Goal: Task Accomplishment & Management: Manage account settings

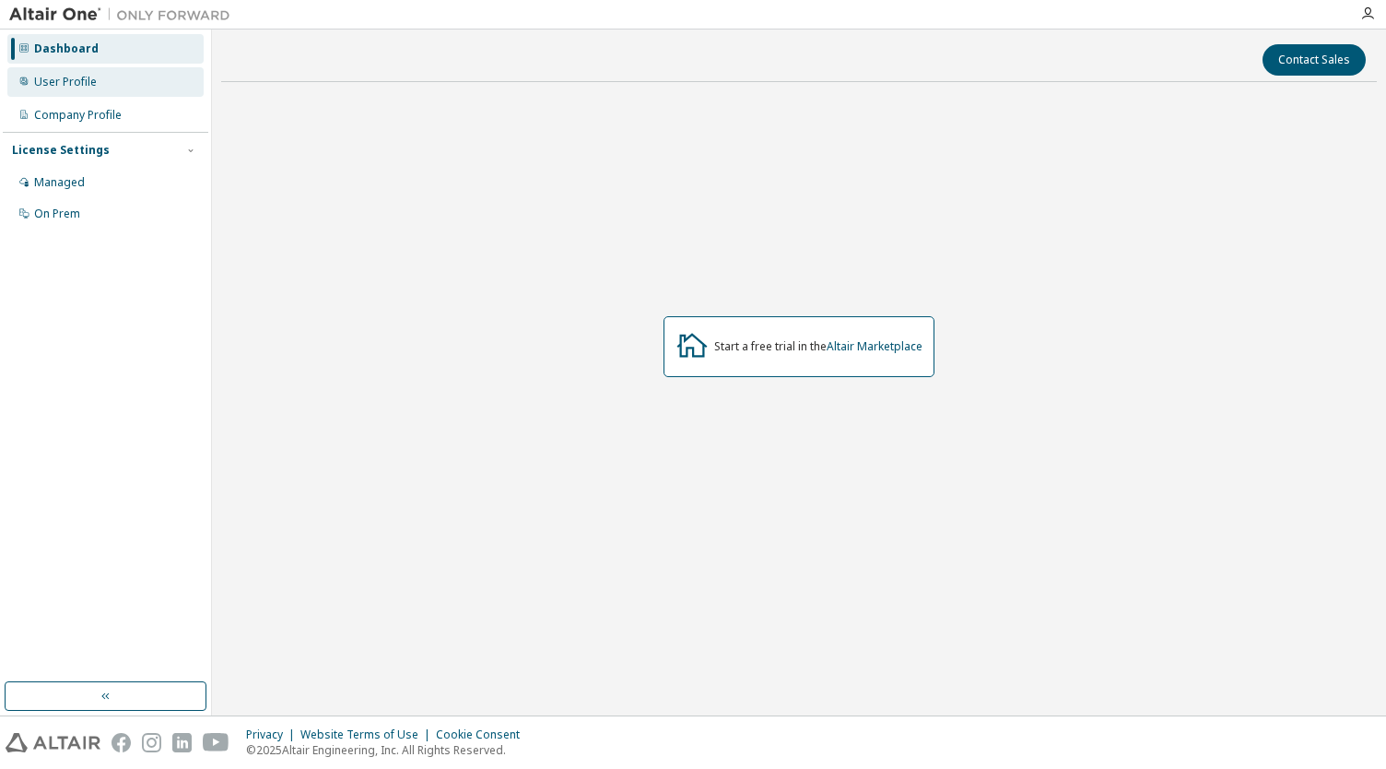
click at [78, 88] on div "User Profile" at bounding box center [65, 82] width 63 height 15
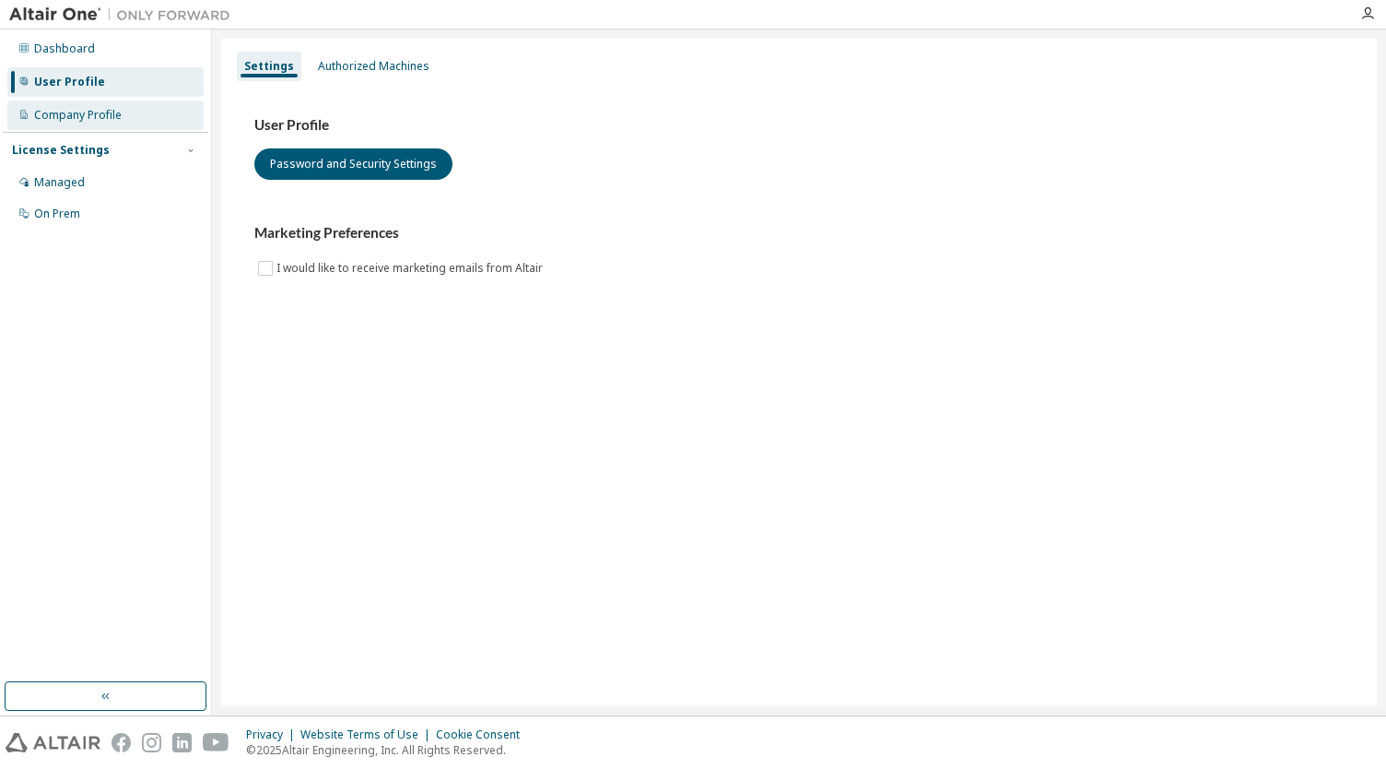
click at [104, 102] on div "Company Profile" at bounding box center [105, 114] width 196 height 29
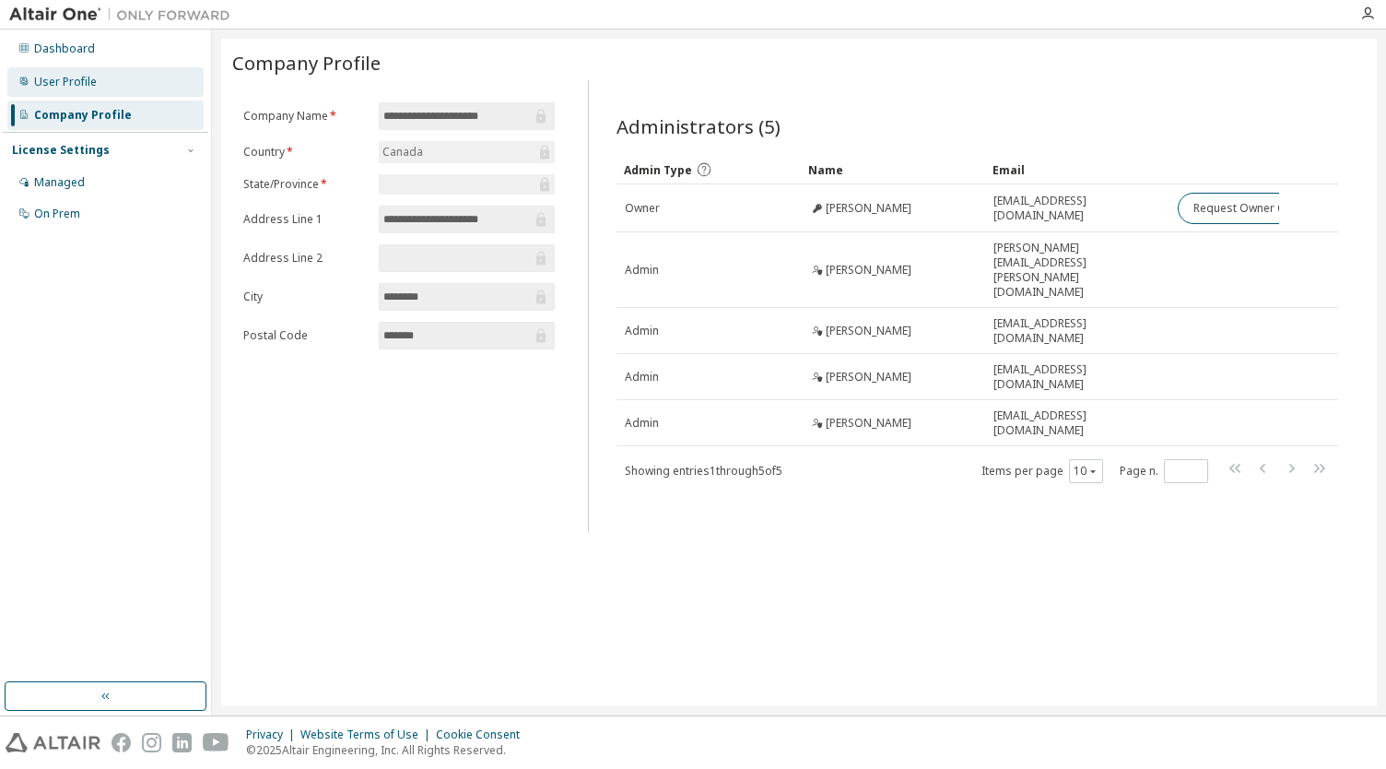
click at [116, 93] on div "User Profile" at bounding box center [105, 81] width 196 height 29
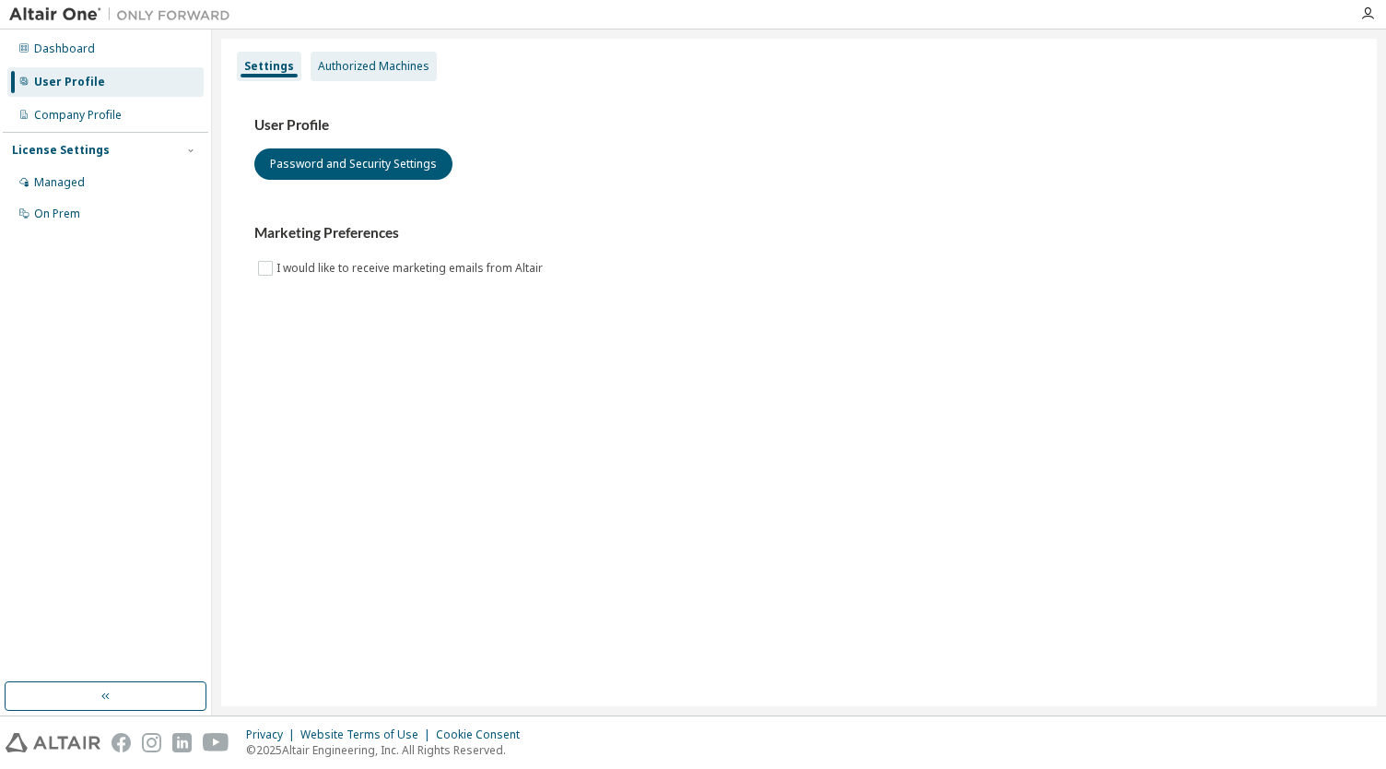
click at [415, 79] on div "Authorized Machines" at bounding box center [374, 66] width 126 height 29
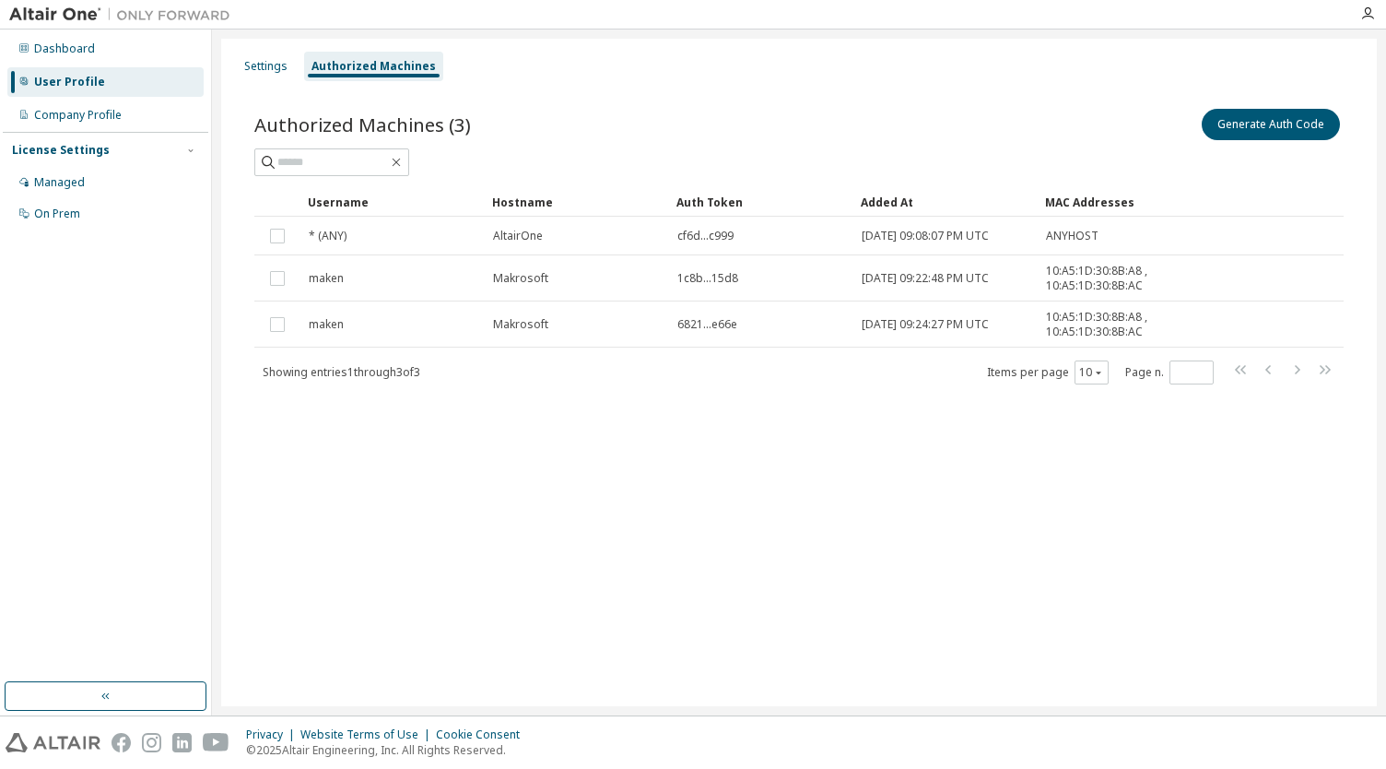
click at [1197, 487] on div "Settings Authorized Machines Authorized Machines (3) Generate Auth Code Clear L…" at bounding box center [799, 372] width 1156 height 667
click at [52, 71] on div "User Profile" at bounding box center [105, 81] width 196 height 29
click at [61, 64] on div "Dashboard User Profile Company Profile License Settings Managed On Prem" at bounding box center [105, 131] width 205 height 198
click at [61, 202] on div "On Prem" at bounding box center [105, 213] width 196 height 29
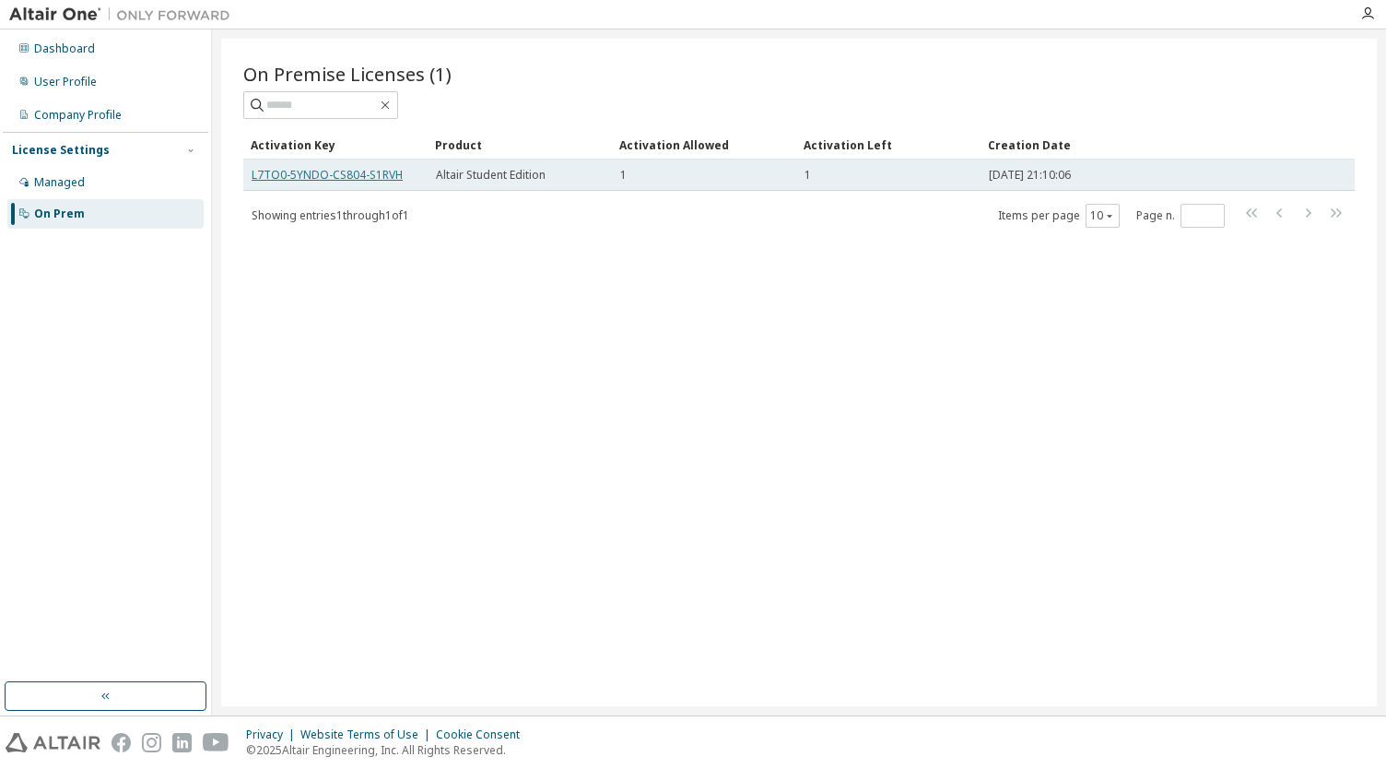
click at [302, 172] on link "L7TO0-5YNDO-CS804-S1RVH" at bounding box center [327, 175] width 151 height 16
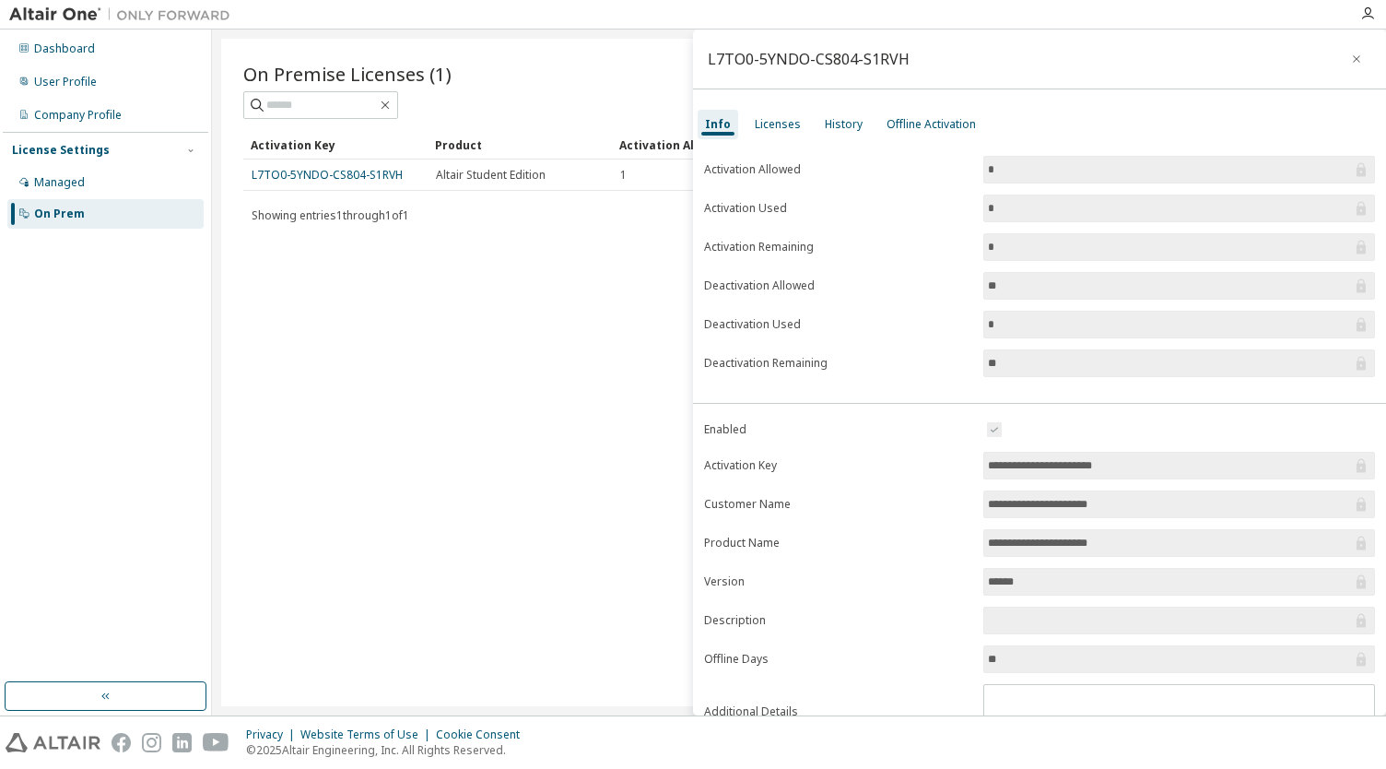
click at [795, 53] on div "L7TO0-5YNDO-CS804-S1RVH" at bounding box center [809, 59] width 202 height 15
copy div "L7TO0-5YNDO-CS804-S1RVH"
drag, startPoint x: 658, startPoint y: 342, endPoint x: 390, endPoint y: 433, distance: 283.2
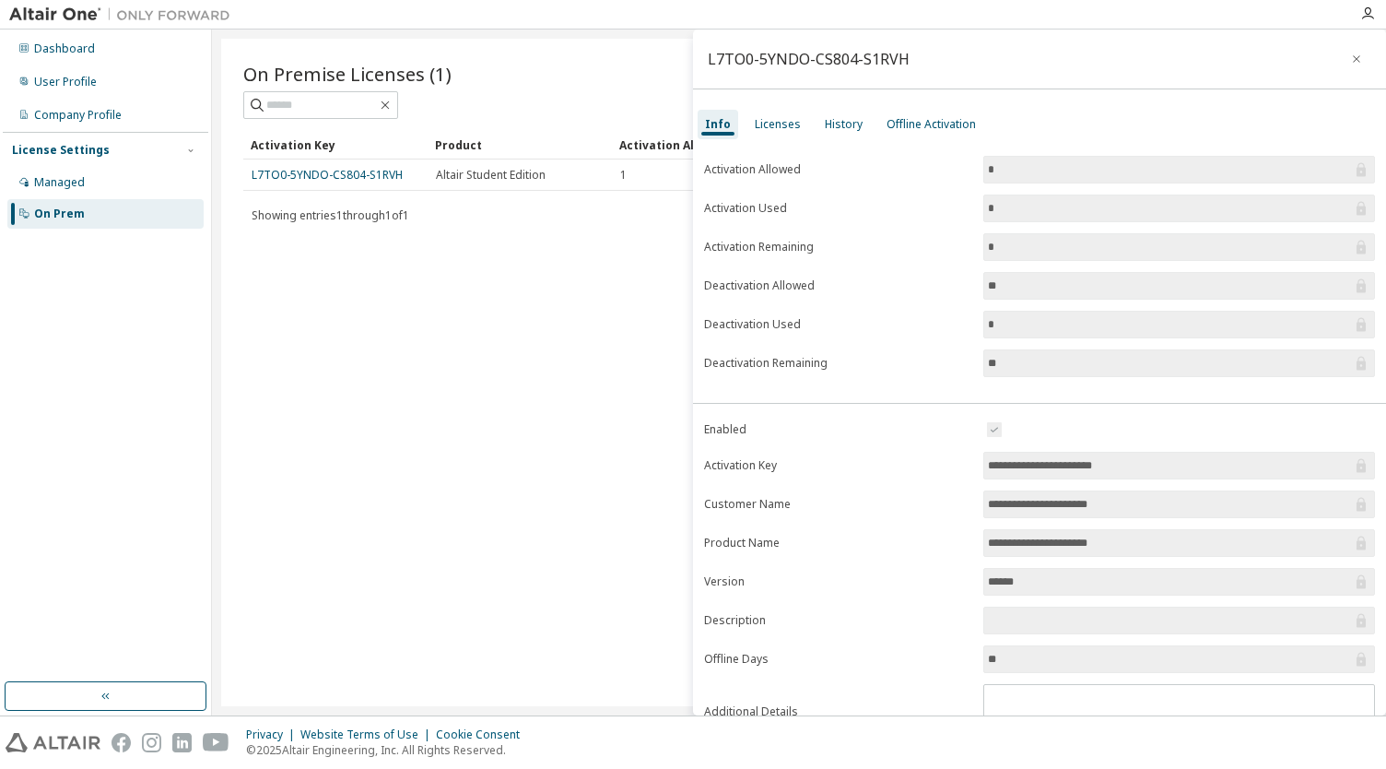
click at [390, 433] on div "On Premise Licenses (1) Clear Load Save Save As Field Operator Value Select fil…" at bounding box center [799, 372] width 1156 height 667
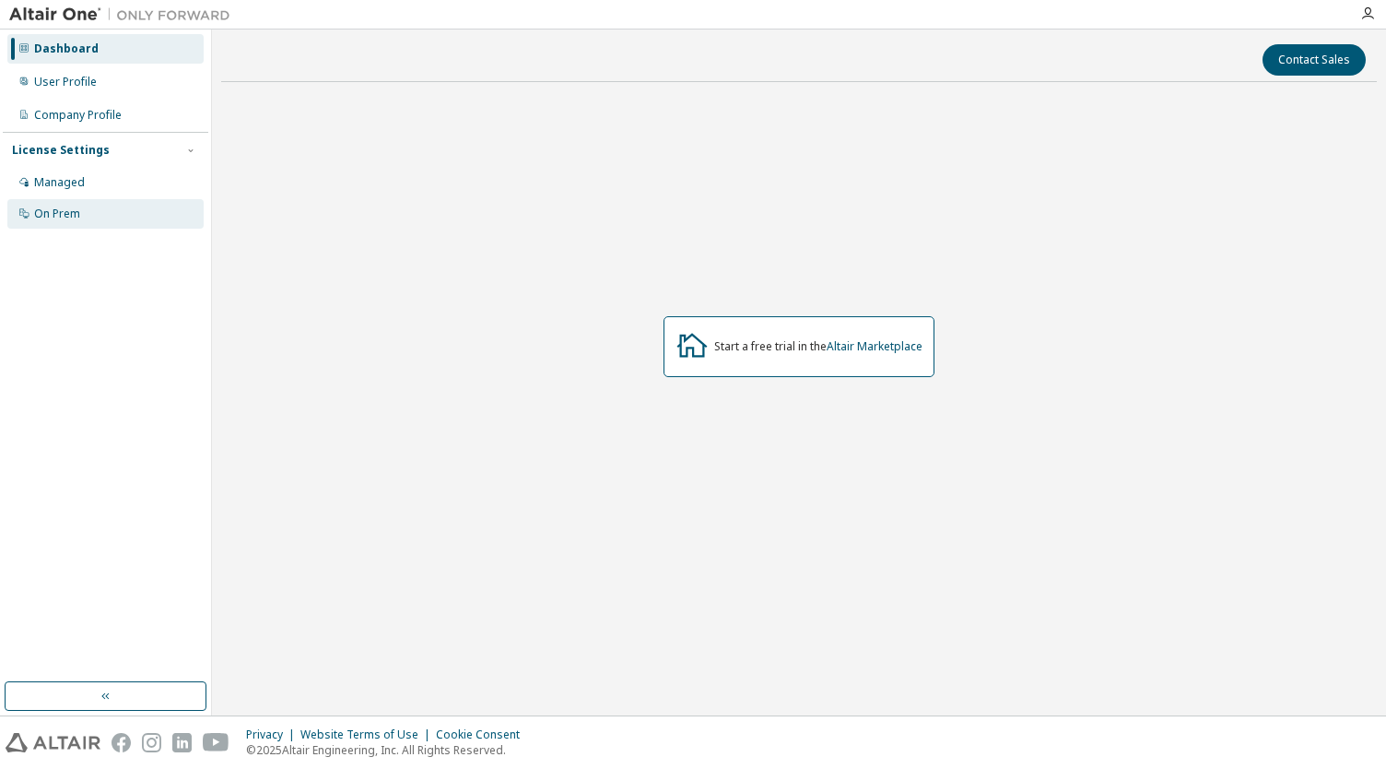
click at [66, 218] on div "On Prem" at bounding box center [57, 213] width 46 height 15
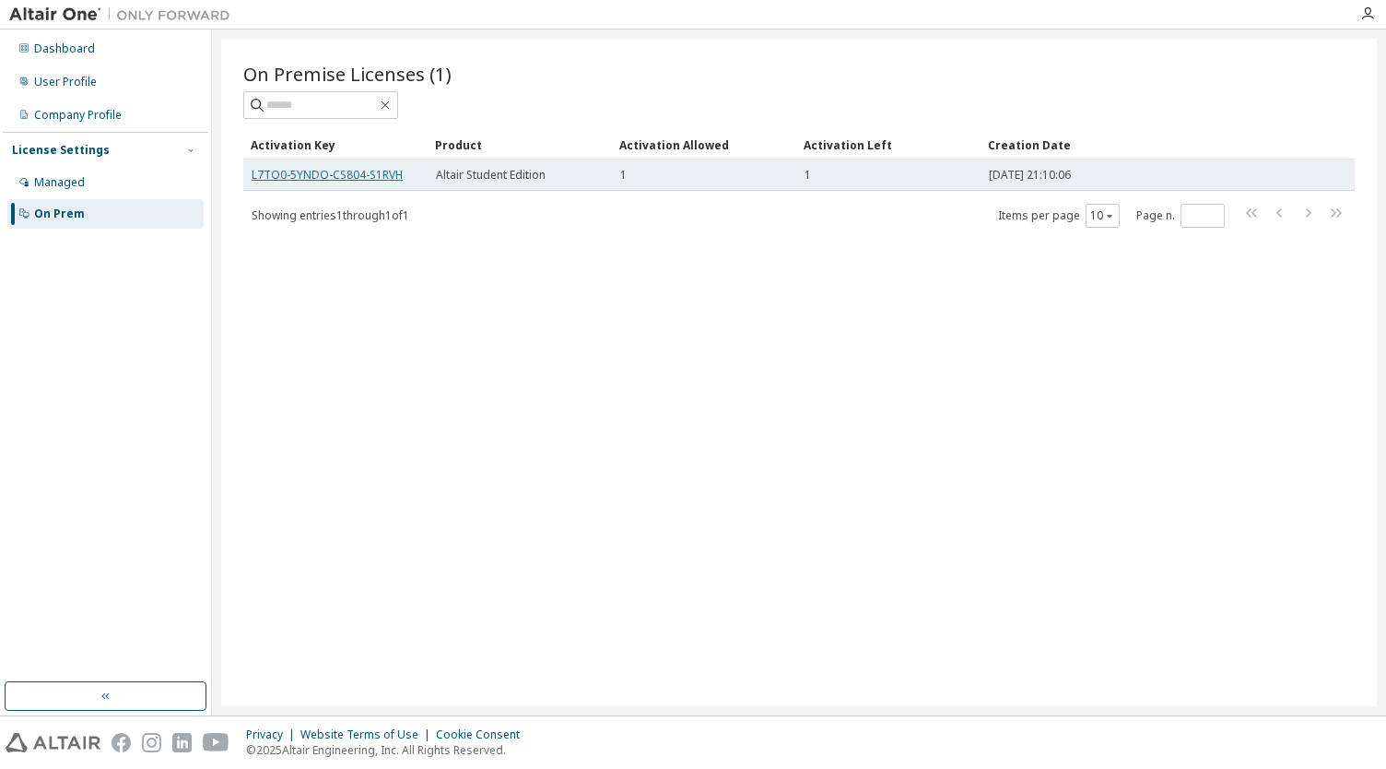
click at [365, 178] on link "L7TO0-5YNDO-CS804-S1RVH" at bounding box center [327, 175] width 151 height 16
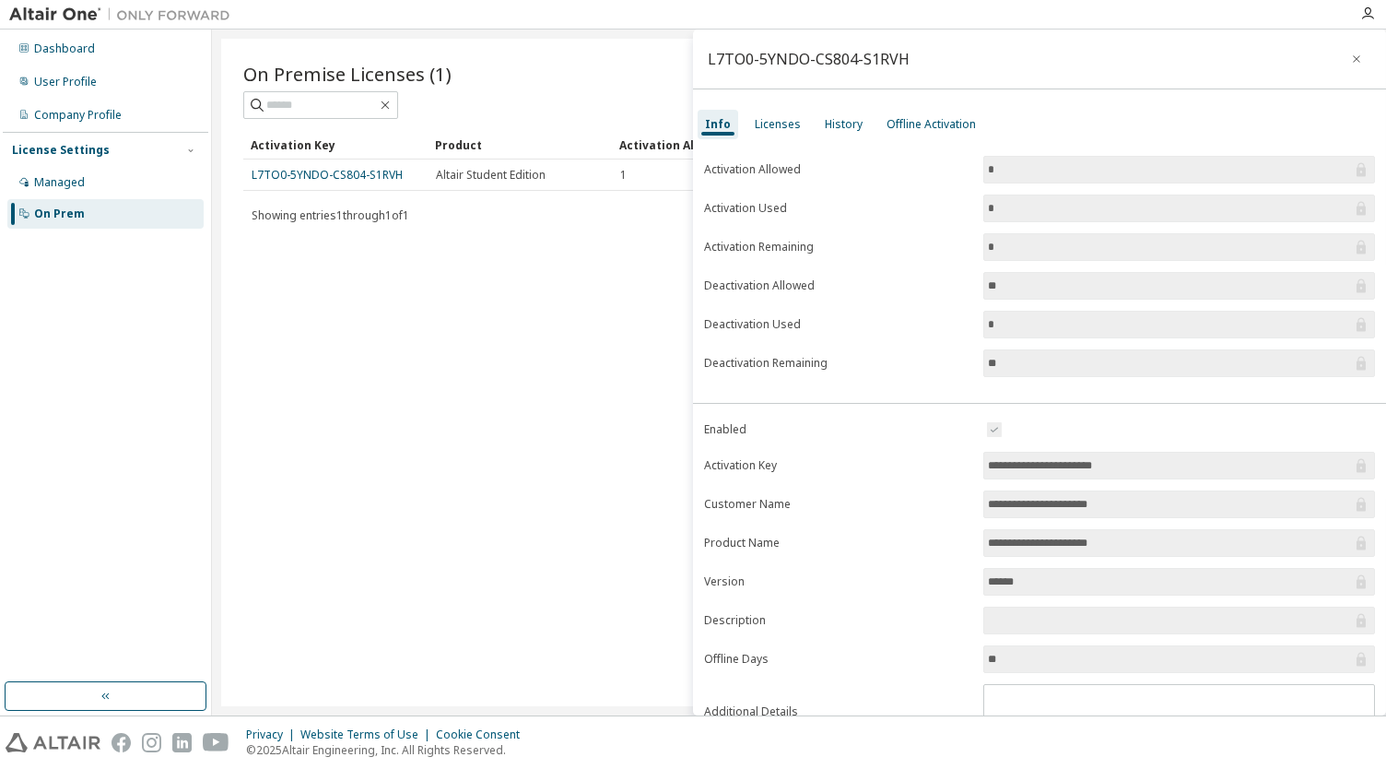
drag, startPoint x: 1192, startPoint y: 465, endPoint x: 940, endPoint y: 464, distance: 252.5
click at [940, 464] on form "**********" at bounding box center [1039, 578] width 671 height 321
click at [1196, 452] on span "**********" at bounding box center [1179, 466] width 392 height 28
click at [182, 443] on div "Dashboard User Profile Company Profile License Settings Managed On Prem" at bounding box center [105, 355] width 205 height 647
